Goal: Check status: Check status

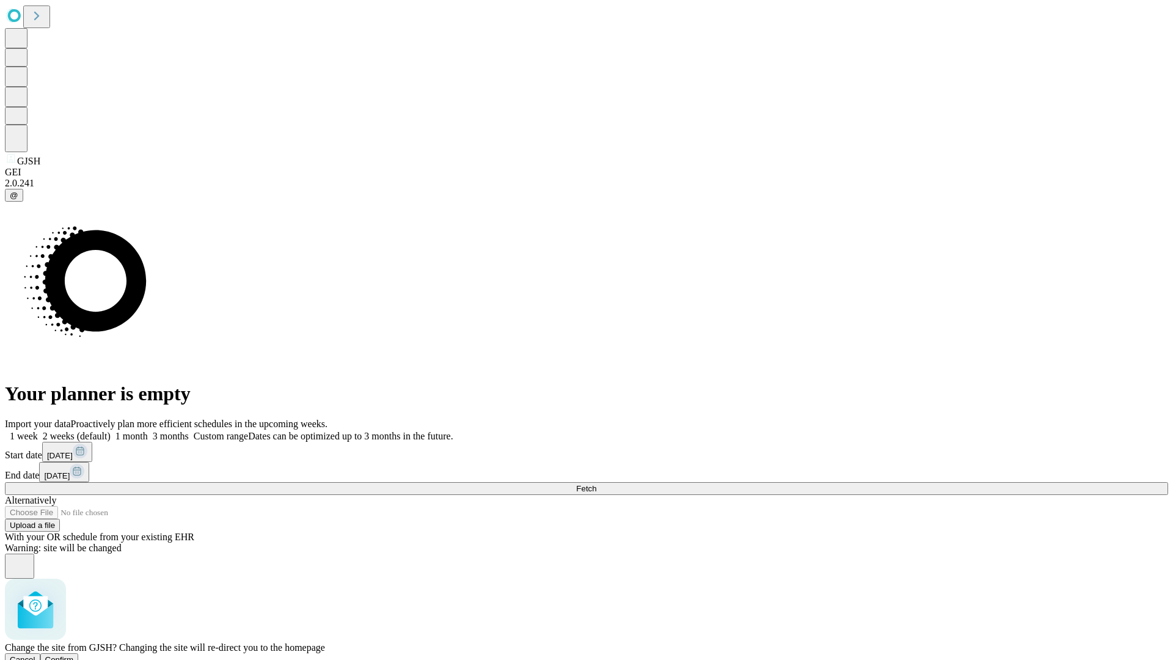
click at [74, 655] on span "Confirm" at bounding box center [59, 659] width 29 height 9
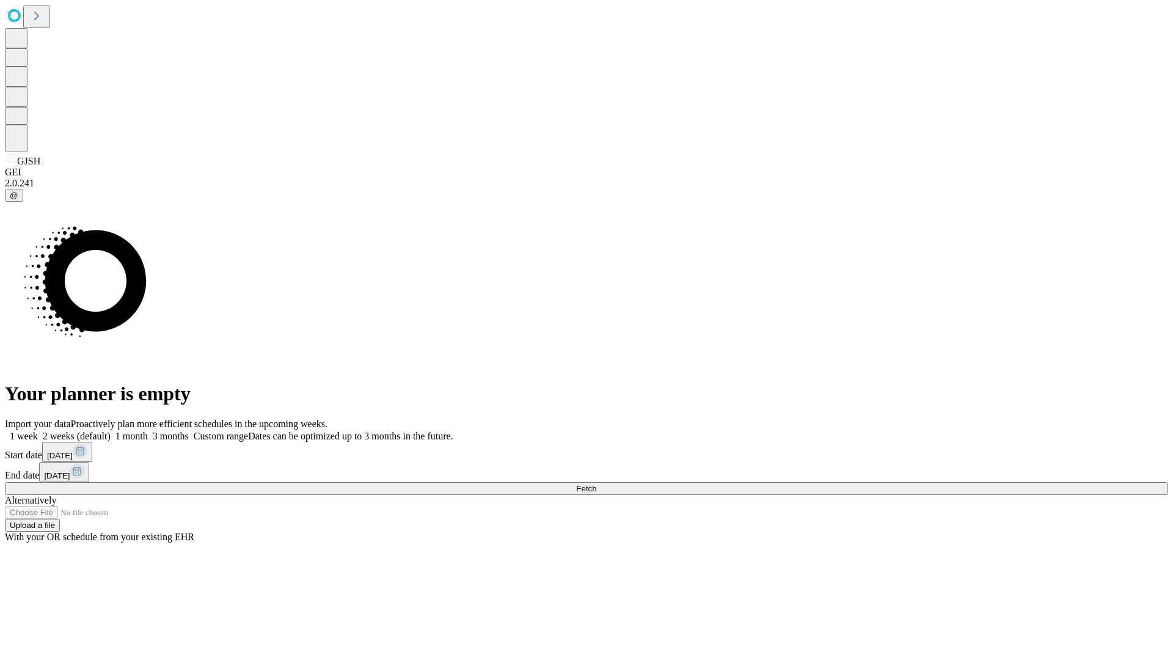
click at [111, 431] on label "2 weeks (default)" at bounding box center [74, 436] width 73 height 10
click at [596, 484] on span "Fetch" at bounding box center [586, 488] width 20 height 9
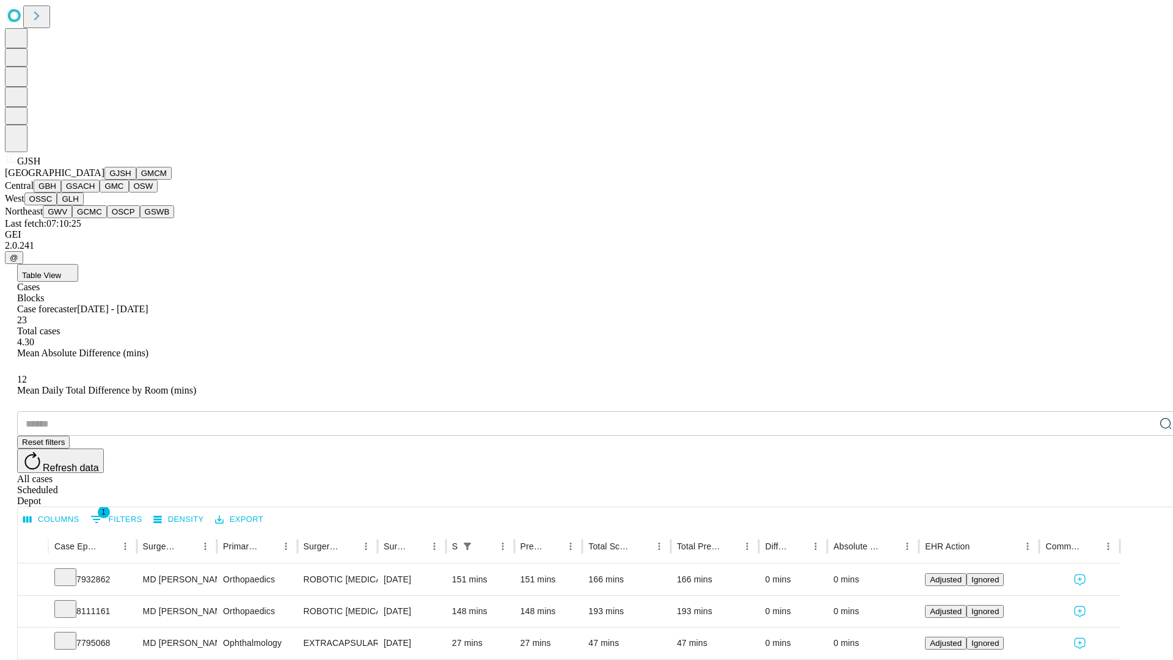
click at [136, 180] on button "GMCM" at bounding box center [153, 173] width 35 height 13
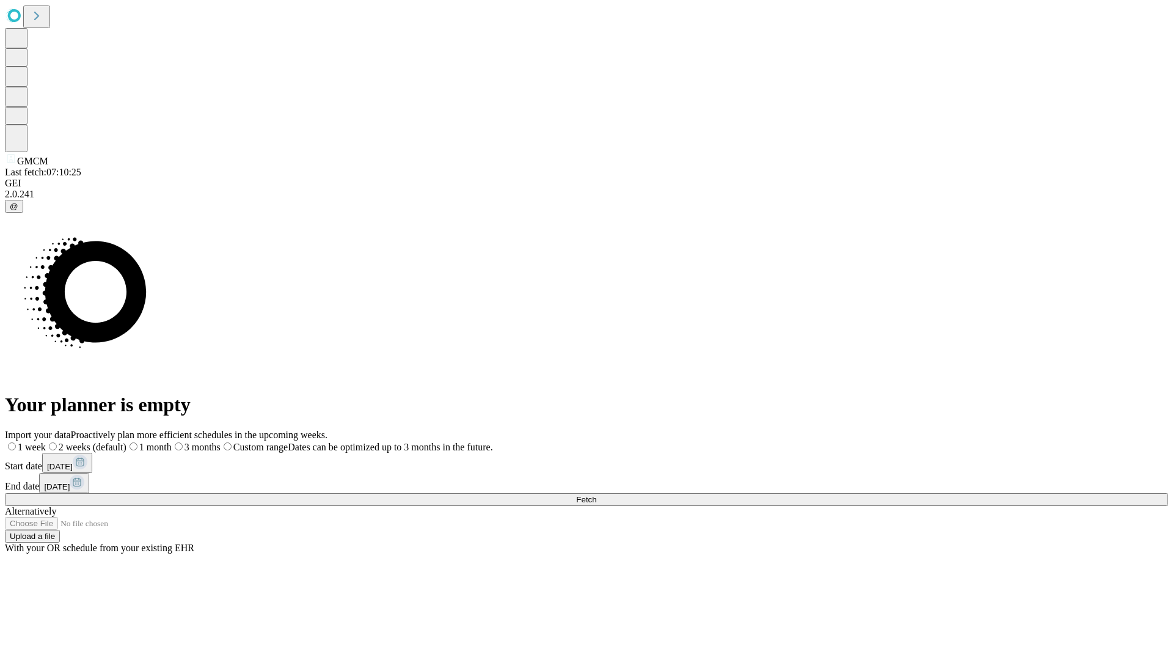
click at [596, 495] on span "Fetch" at bounding box center [586, 499] width 20 height 9
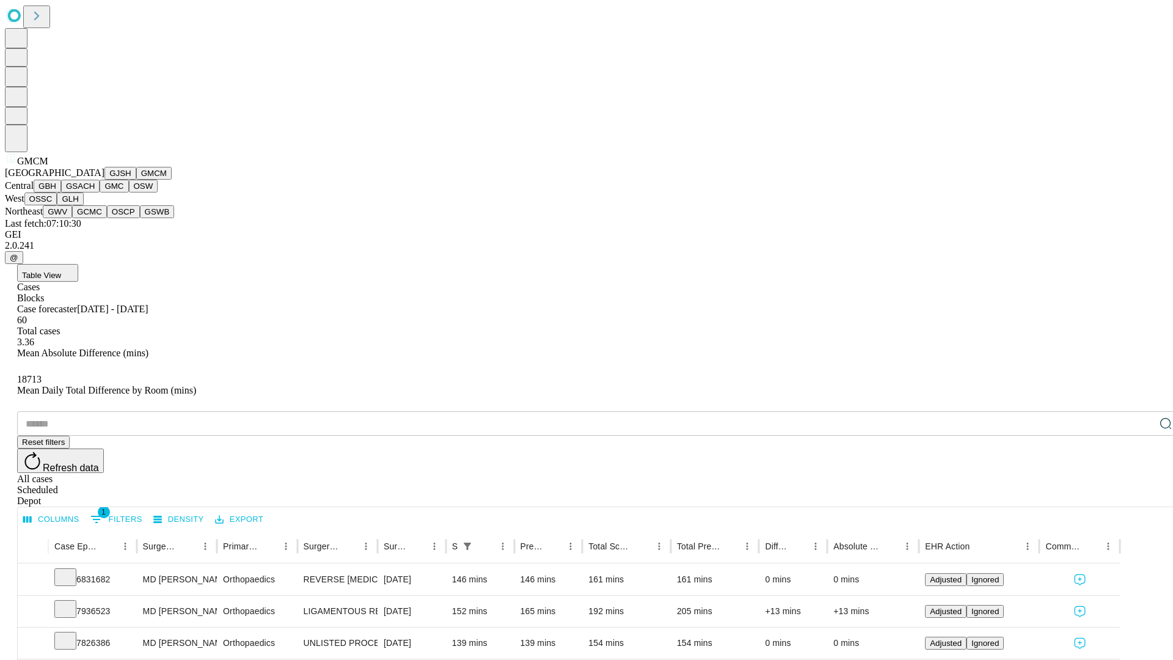
click at [61, 192] on button "GBH" at bounding box center [47, 186] width 27 height 13
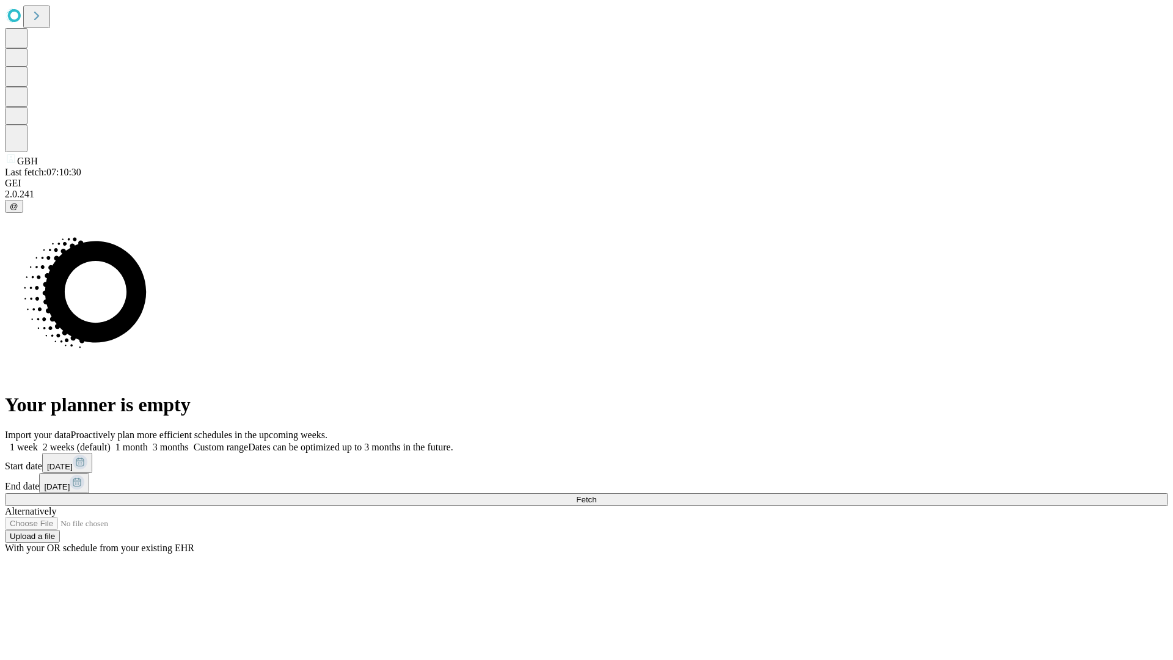
click at [111, 442] on label "2 weeks (default)" at bounding box center [74, 447] width 73 height 10
click at [596, 495] on span "Fetch" at bounding box center [586, 499] width 20 height 9
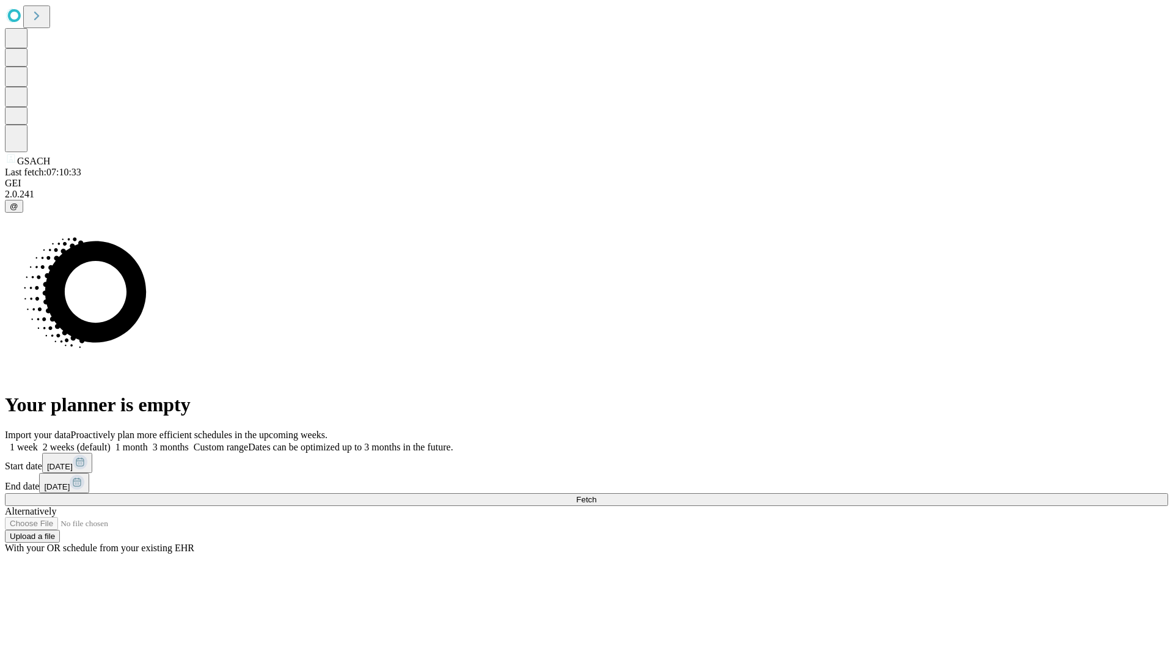
click at [111, 442] on label "2 weeks (default)" at bounding box center [74, 447] width 73 height 10
click at [596, 495] on span "Fetch" at bounding box center [586, 499] width 20 height 9
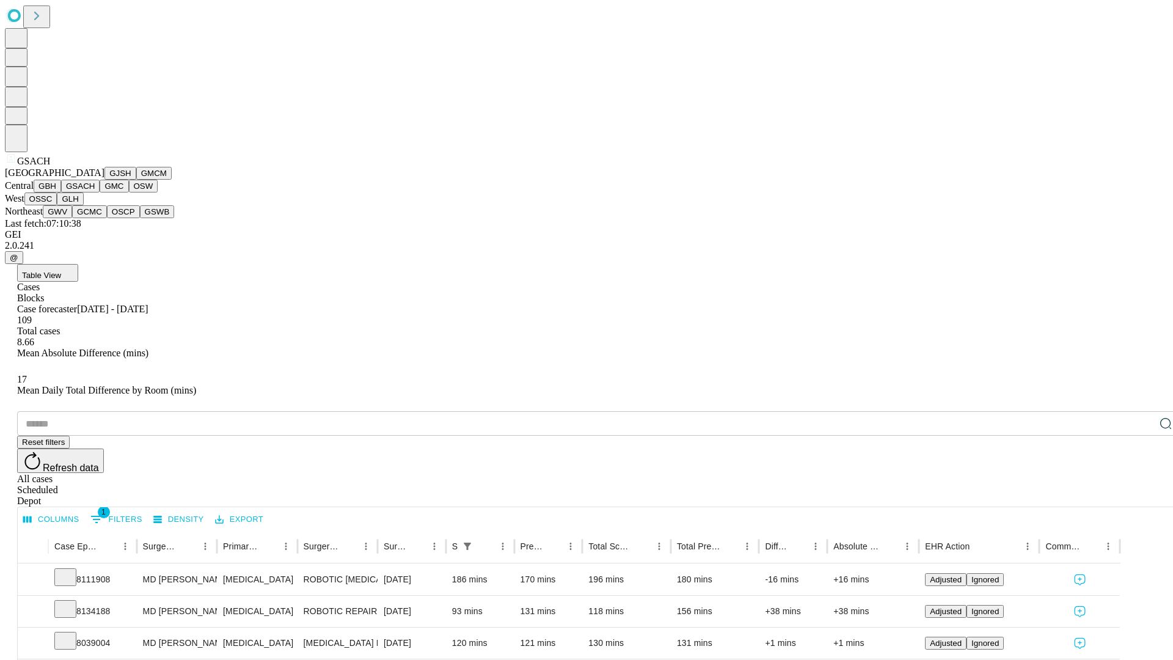
click at [100, 192] on button "GMC" at bounding box center [114, 186] width 29 height 13
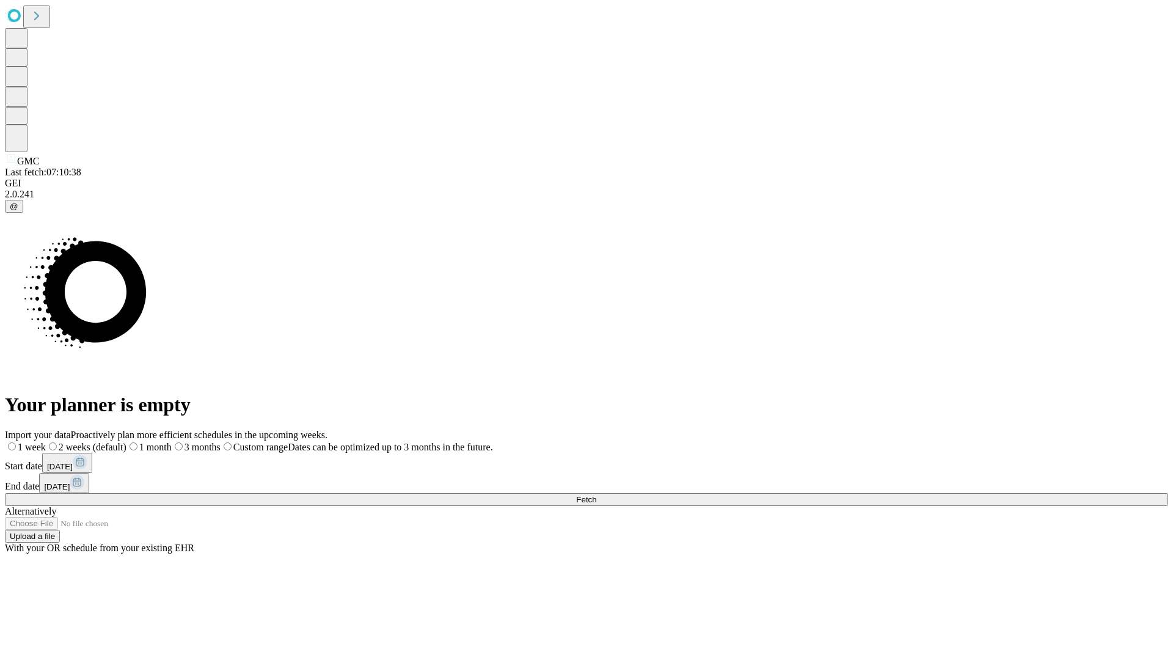
click at [126, 442] on label "2 weeks (default)" at bounding box center [86, 447] width 81 height 10
click at [596, 495] on span "Fetch" at bounding box center [586, 499] width 20 height 9
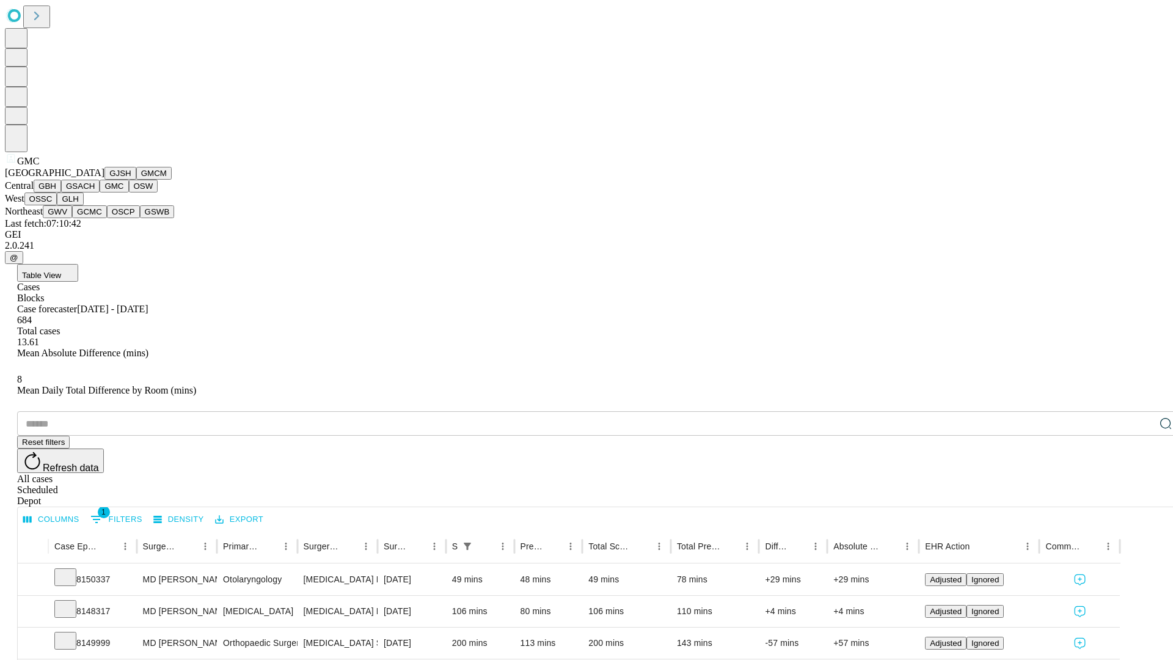
click at [129, 192] on button "OSW" at bounding box center [143, 186] width 29 height 13
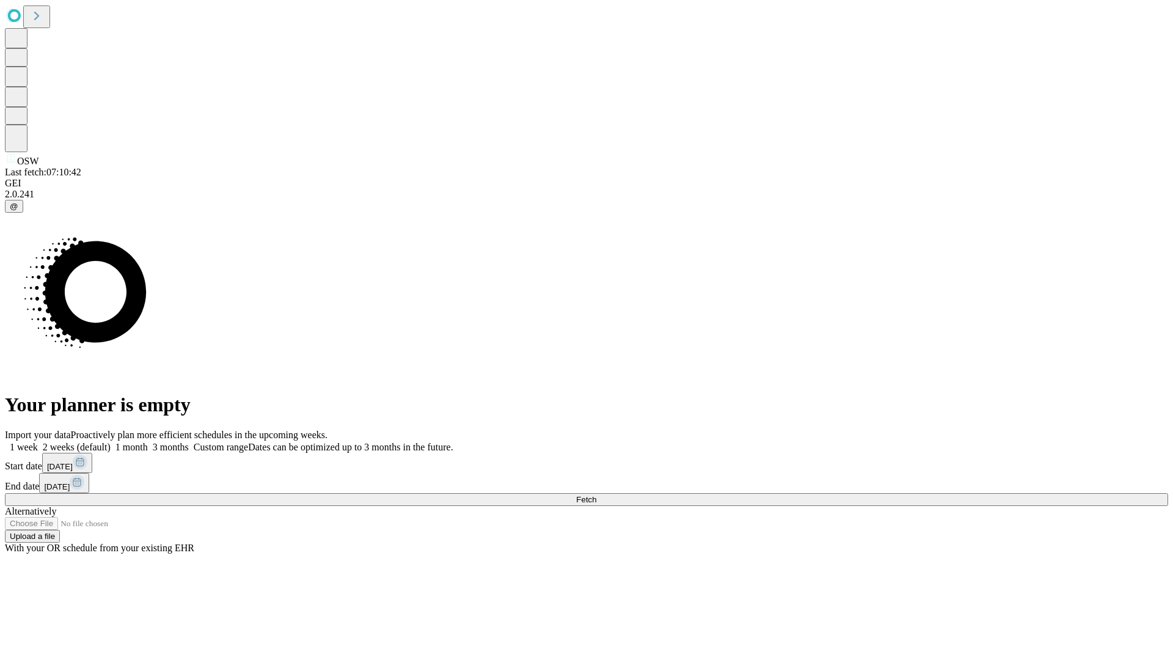
click at [111, 442] on label "2 weeks (default)" at bounding box center [74, 447] width 73 height 10
click at [596, 495] on span "Fetch" at bounding box center [586, 499] width 20 height 9
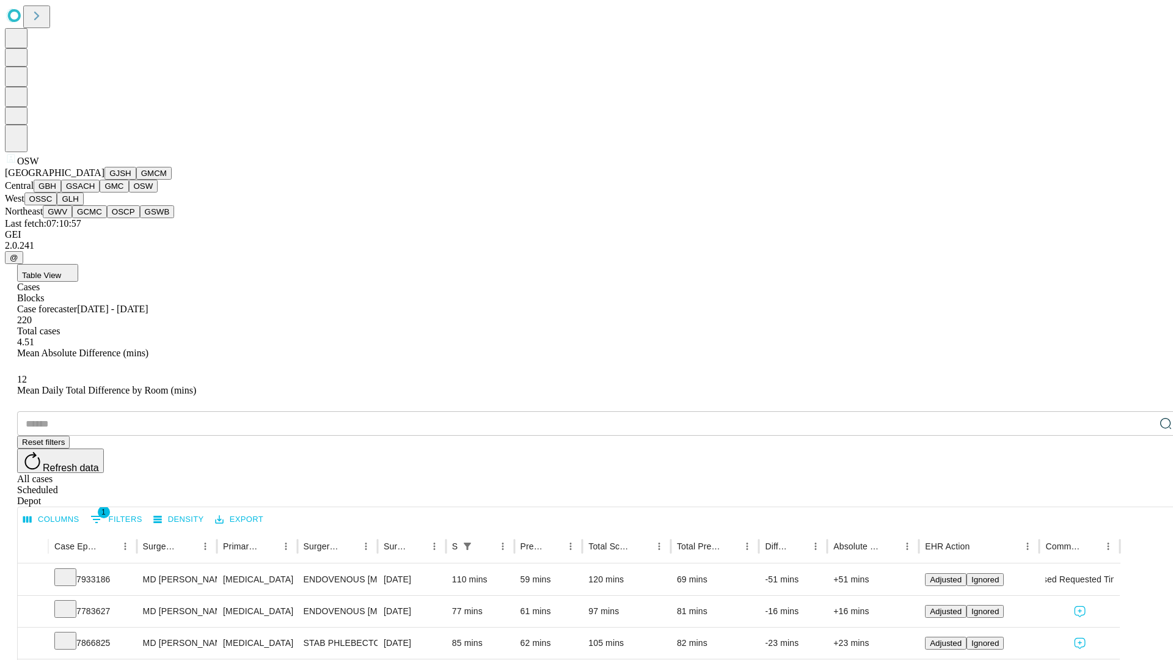
click at [57, 205] on button "OSSC" at bounding box center [40, 198] width 33 height 13
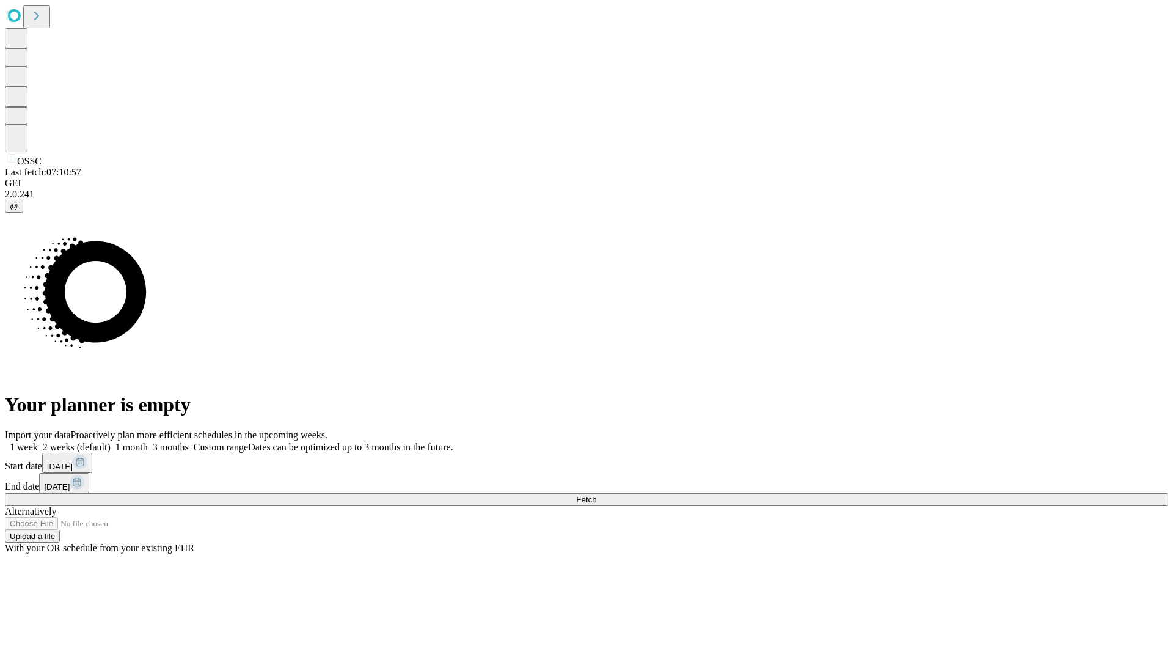
click at [111, 442] on label "2 weeks (default)" at bounding box center [74, 447] width 73 height 10
click at [596, 495] on span "Fetch" at bounding box center [586, 499] width 20 height 9
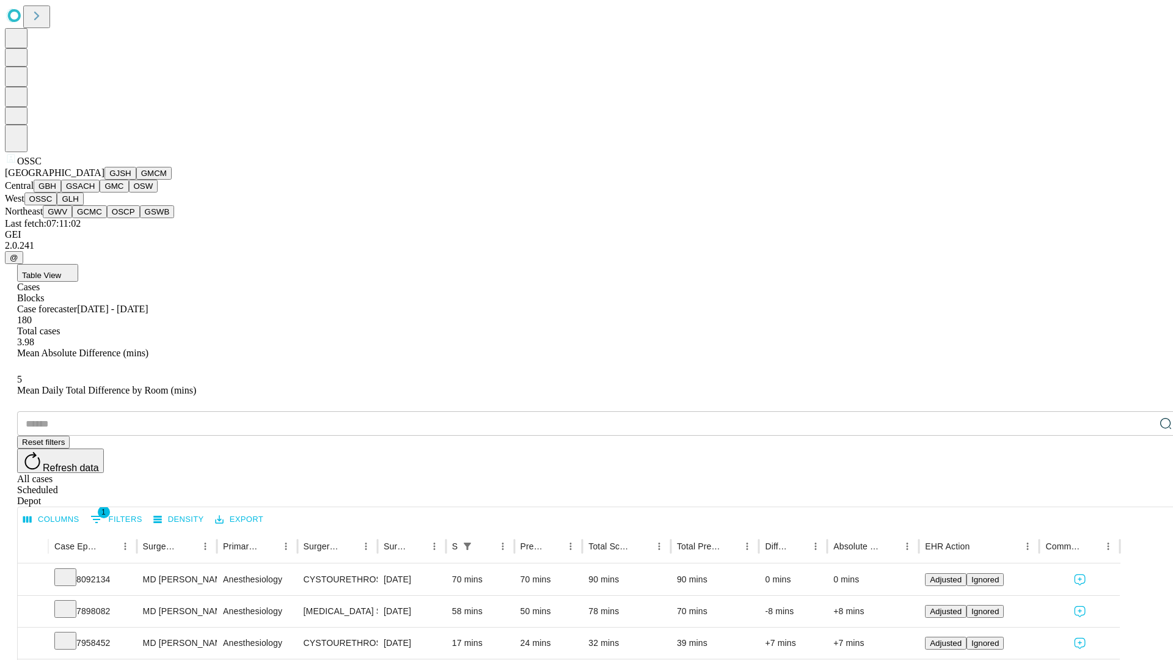
click at [83, 205] on button "GLH" at bounding box center [70, 198] width 26 height 13
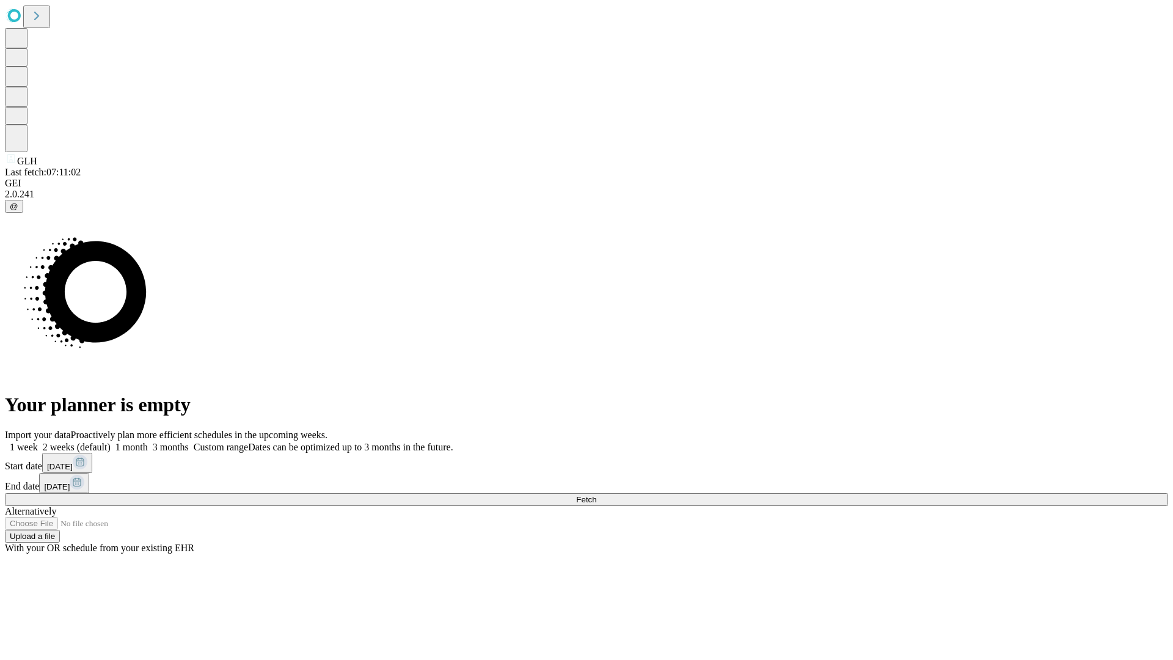
click at [111, 442] on label "2 weeks (default)" at bounding box center [74, 447] width 73 height 10
click at [596, 495] on span "Fetch" at bounding box center [586, 499] width 20 height 9
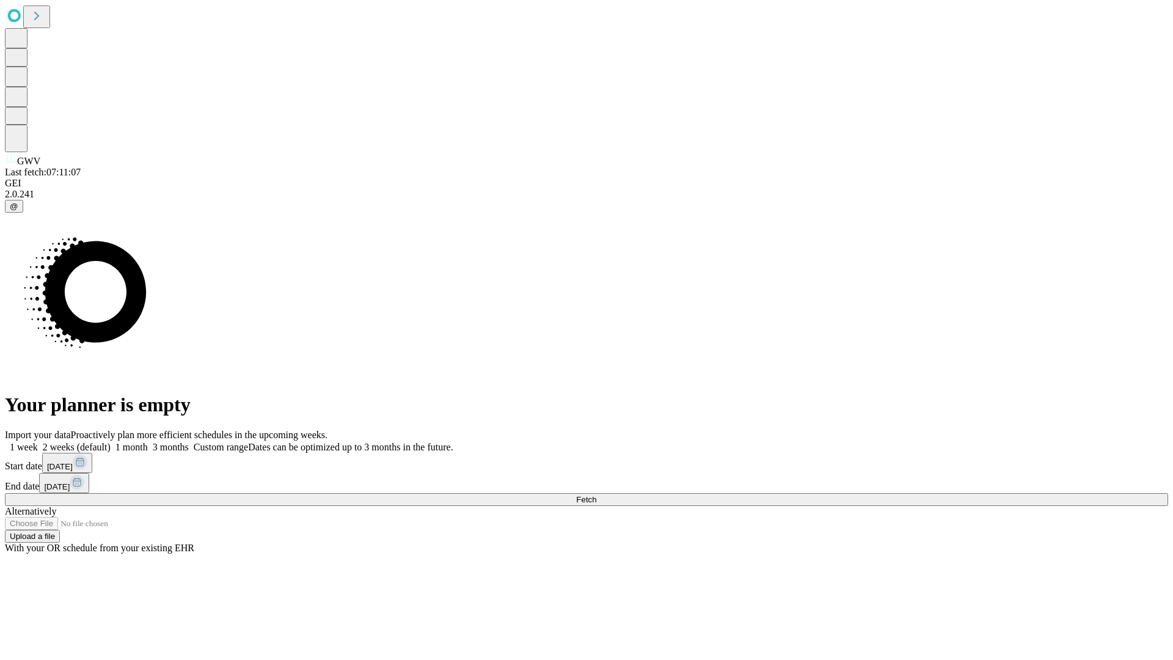
click at [111, 442] on label "2 weeks (default)" at bounding box center [74, 447] width 73 height 10
click at [596, 495] on span "Fetch" at bounding box center [586, 499] width 20 height 9
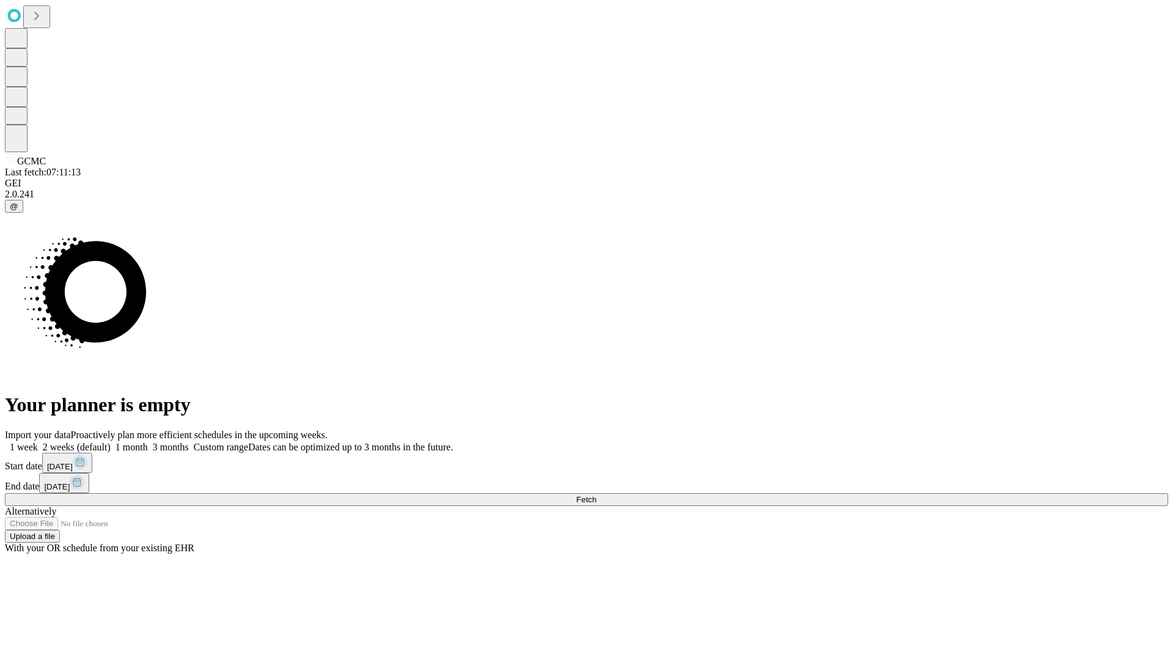
click at [111, 442] on label "2 weeks (default)" at bounding box center [74, 447] width 73 height 10
click at [596, 495] on span "Fetch" at bounding box center [586, 499] width 20 height 9
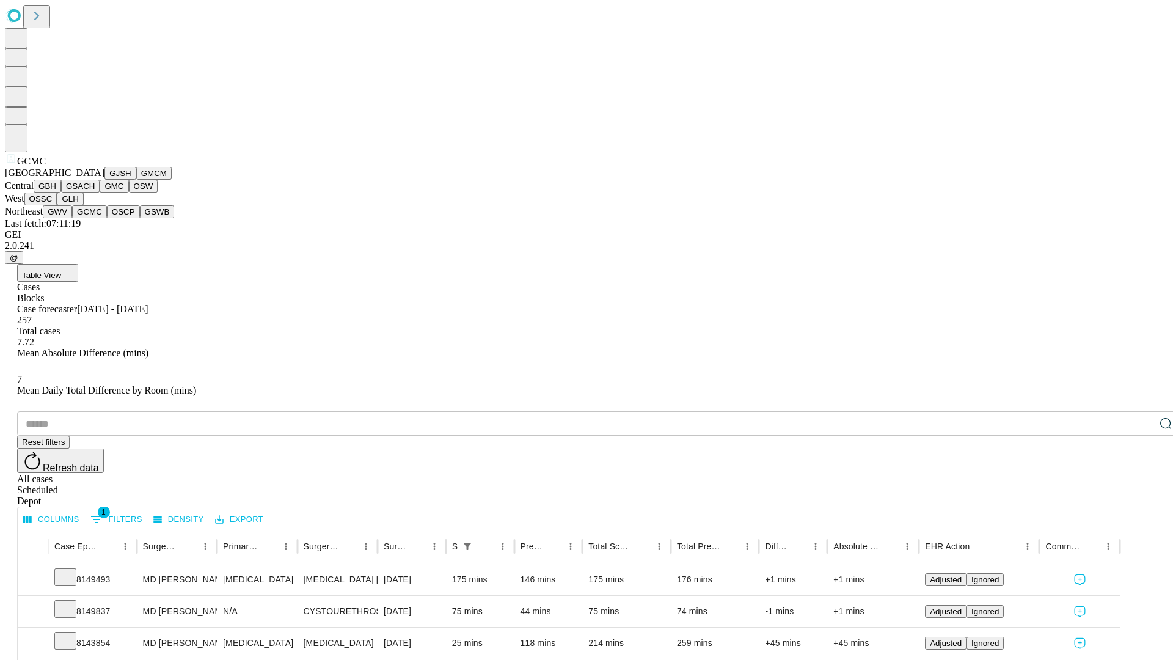
click at [107, 218] on button "OSCP" at bounding box center [123, 211] width 33 height 13
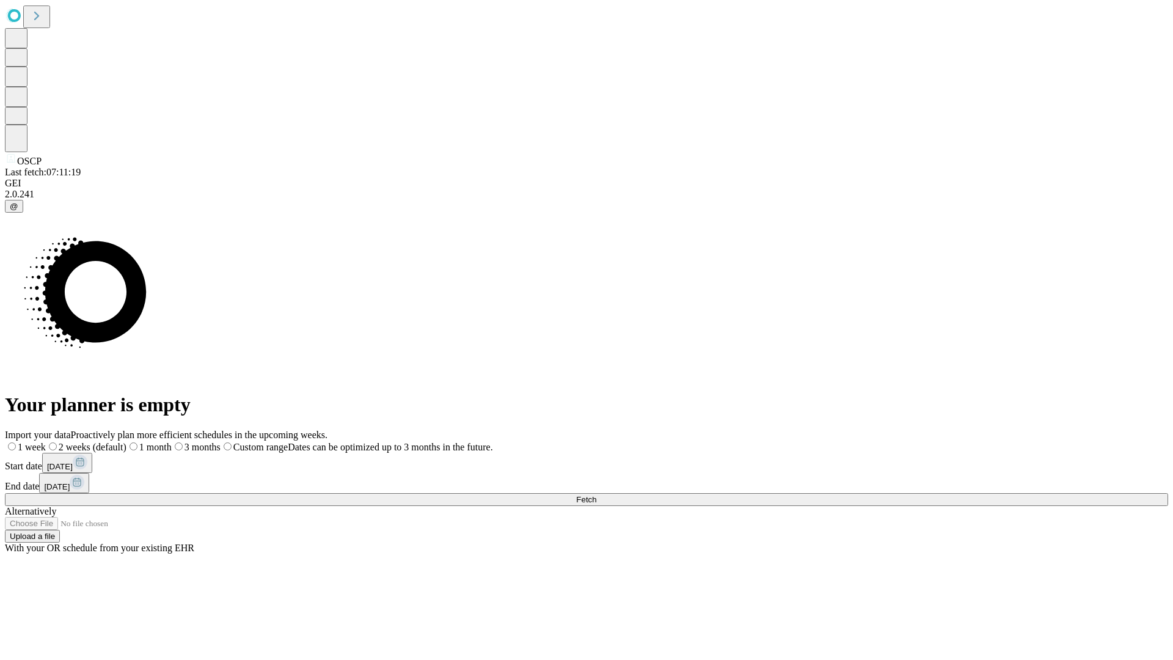
click at [596, 495] on span "Fetch" at bounding box center [586, 499] width 20 height 9
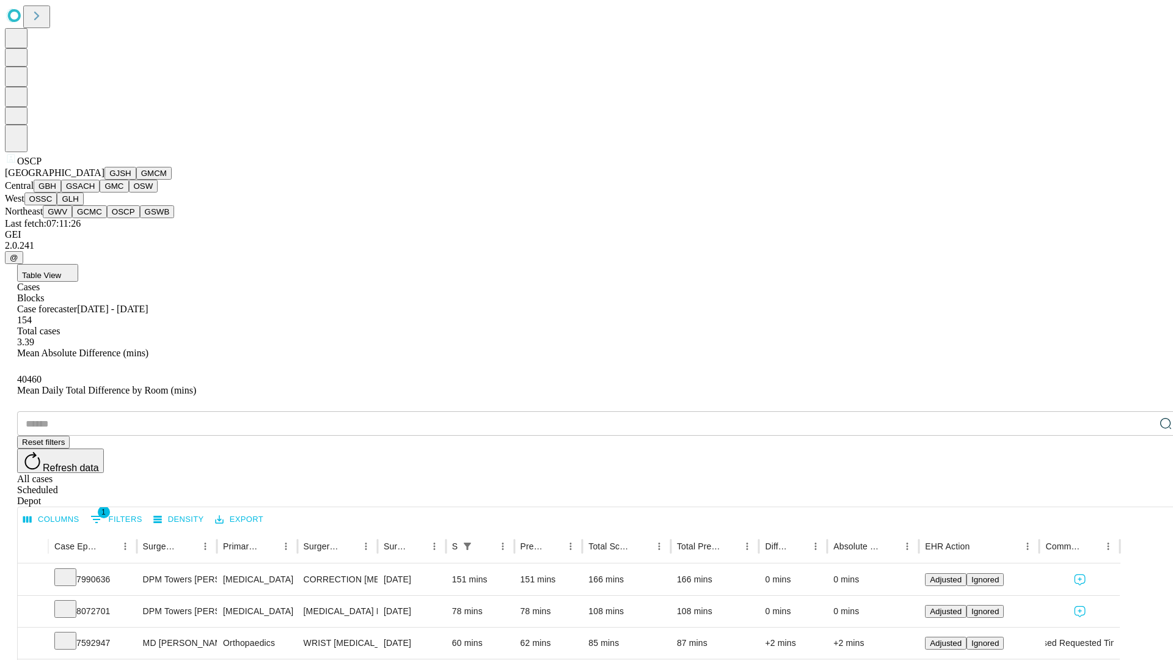
click at [140, 218] on button "GSWB" at bounding box center [157, 211] width 35 height 13
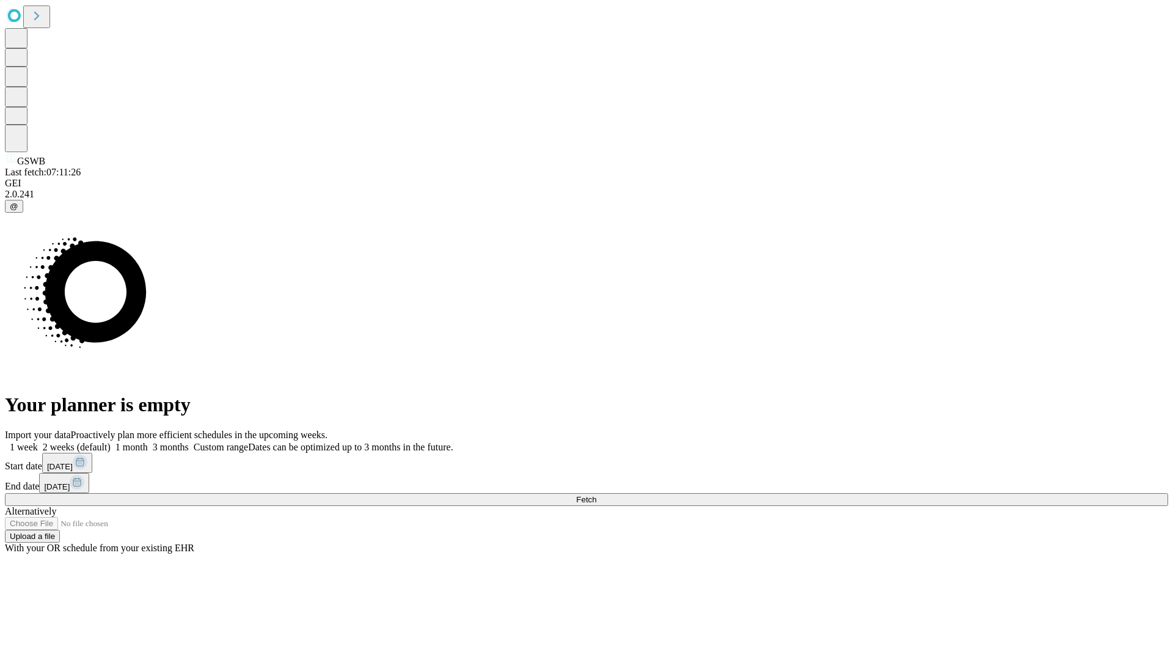
click at [111, 442] on label "2 weeks (default)" at bounding box center [74, 447] width 73 height 10
click at [596, 495] on span "Fetch" at bounding box center [586, 499] width 20 height 9
